Goal: Check status: Check status

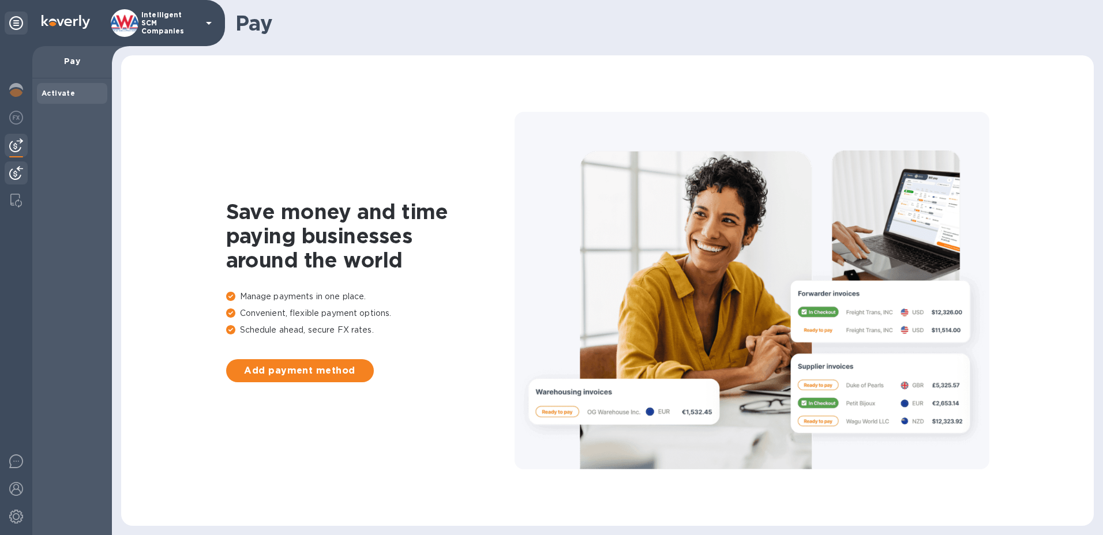
click at [19, 171] on img at bounding box center [16, 173] width 14 height 14
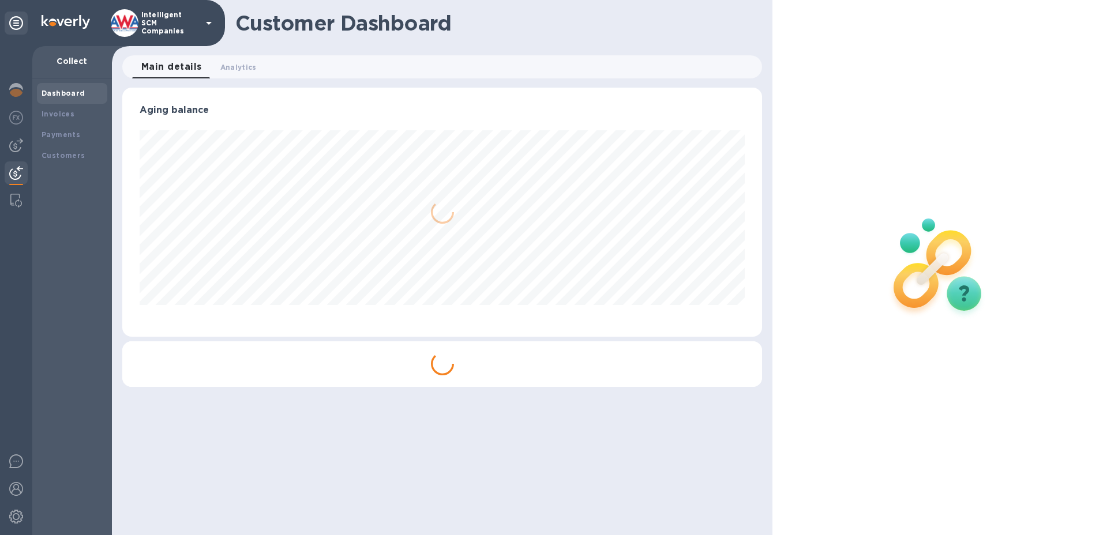
scroll to position [249, 640]
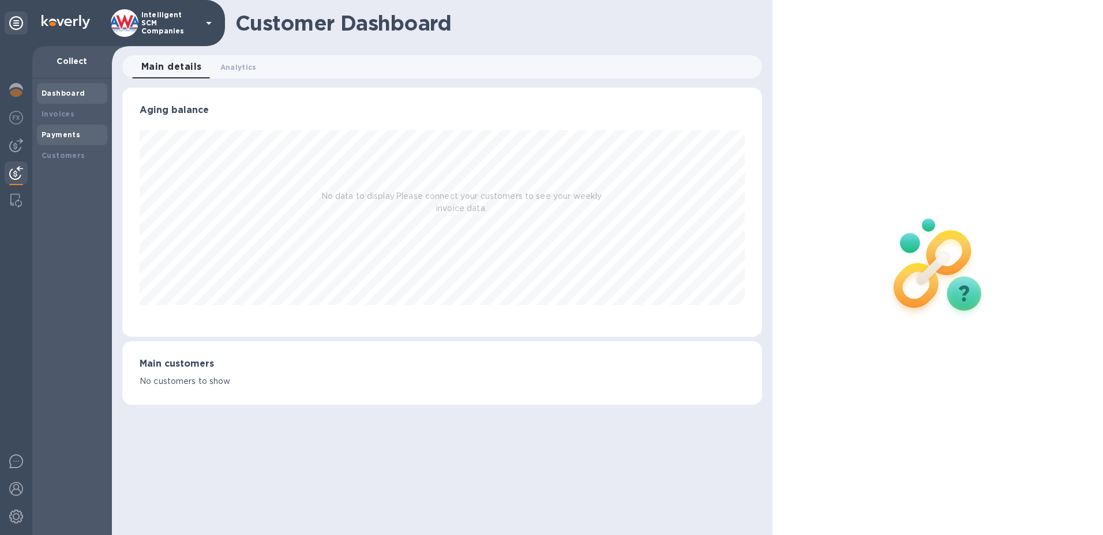
click at [80, 135] on div "Payments" at bounding box center [72, 135] width 61 height 12
